Goal: Transaction & Acquisition: Purchase product/service

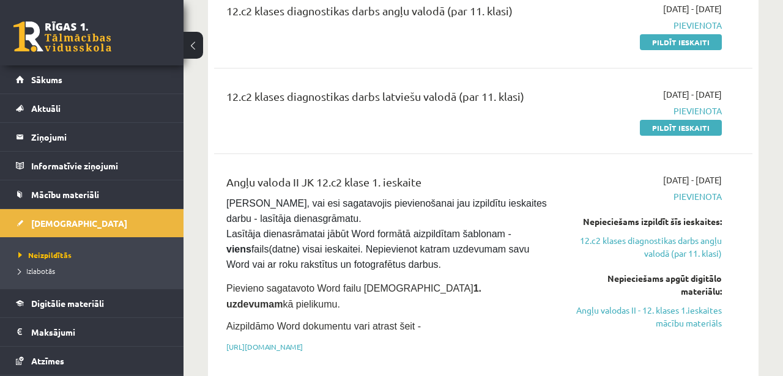
scroll to position [57, 0]
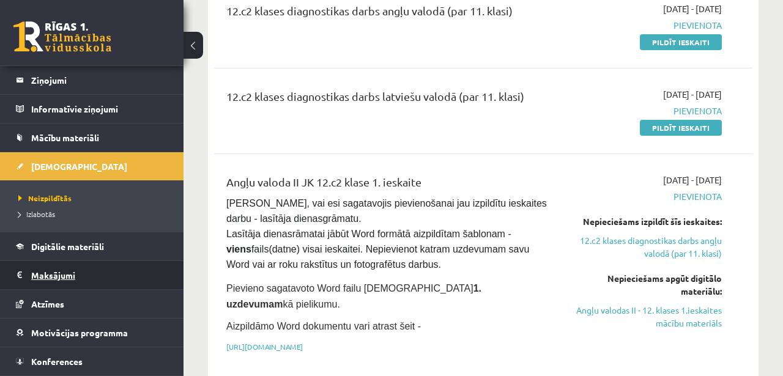
click at [54, 282] on legend "Maksājumi 0" at bounding box center [99, 275] width 137 height 28
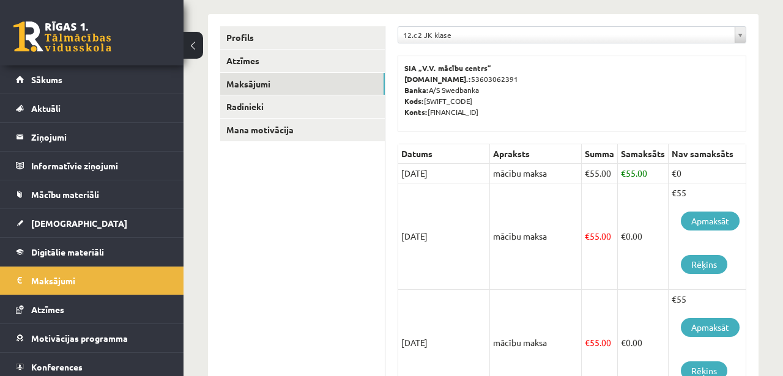
scroll to position [170, 0]
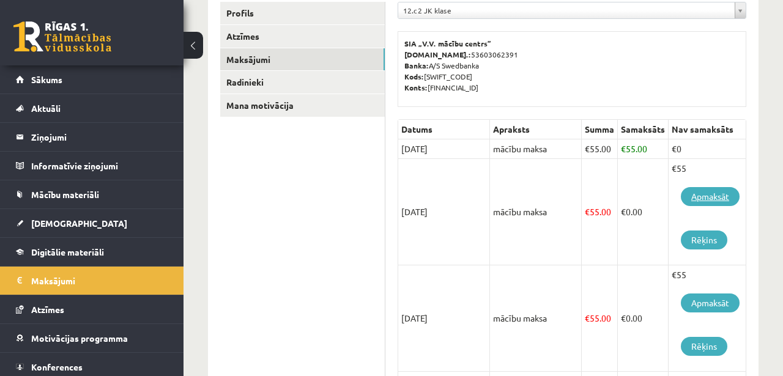
click at [733, 195] on link "Apmaksāt" at bounding box center [710, 196] width 59 height 19
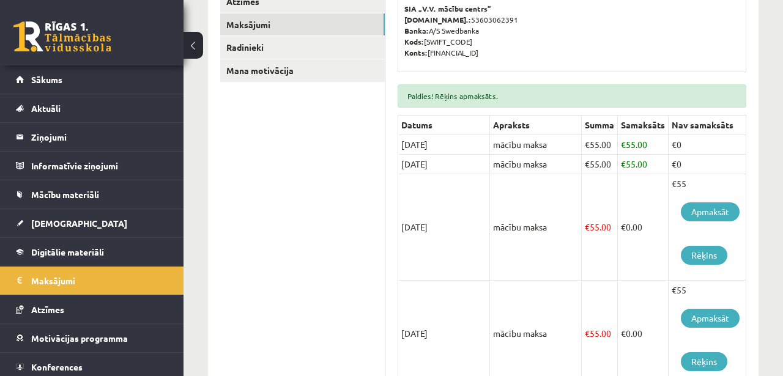
scroll to position [233, 0]
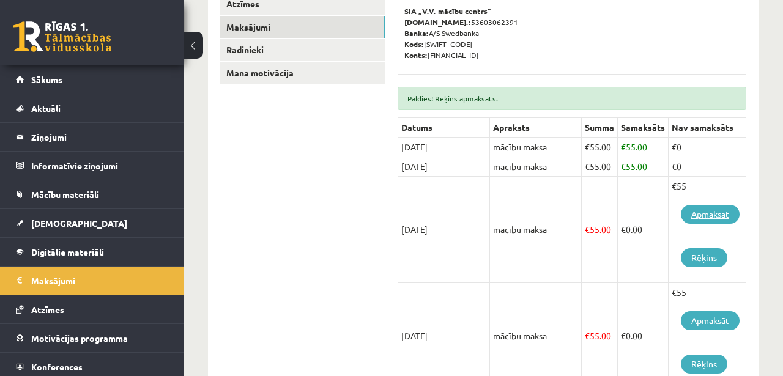
click at [721, 216] on link "Apmaksāt" at bounding box center [710, 214] width 59 height 19
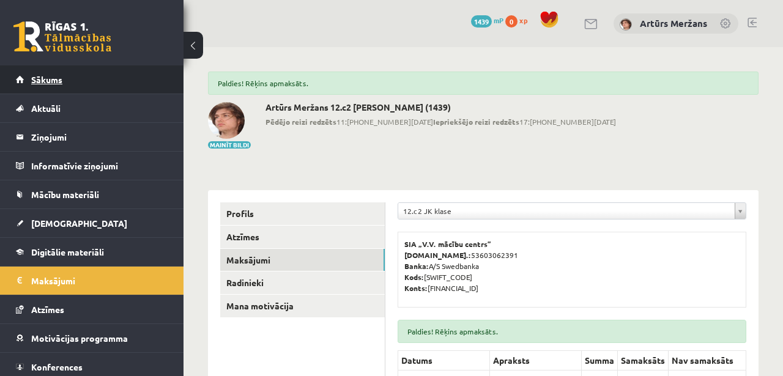
click at [65, 73] on link "Sākums" at bounding box center [92, 79] width 152 height 28
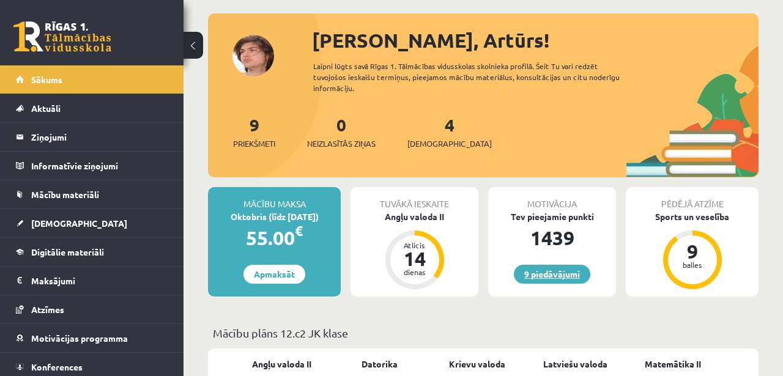
scroll to position [65, 0]
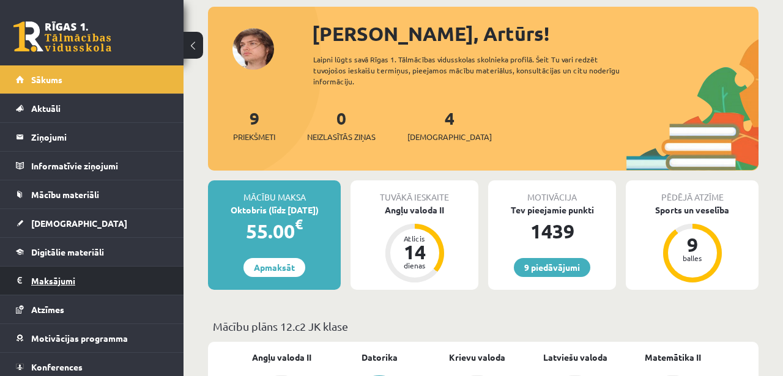
click at [58, 280] on legend "Maksājumi 0" at bounding box center [99, 281] width 137 height 28
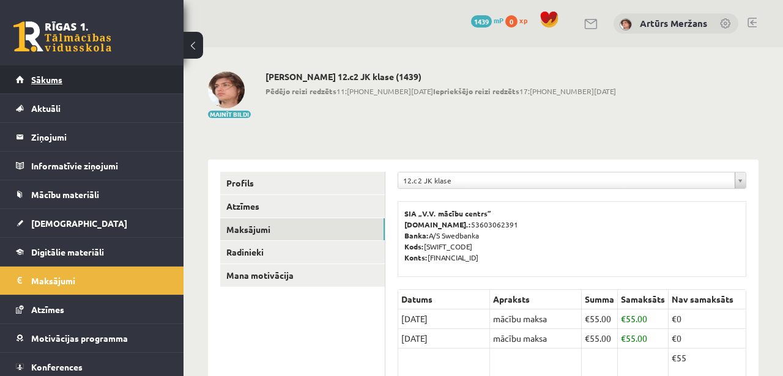
click at [113, 73] on link "Sākums" at bounding box center [92, 79] width 152 height 28
